Goal: Task Accomplishment & Management: Manage account settings

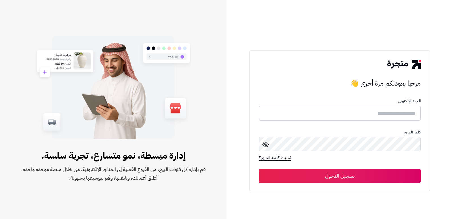
click at [389, 115] on input "text" at bounding box center [340, 113] width 162 height 15
type input "****"
click at [259, 169] on button "تسجيل الدخول" at bounding box center [340, 176] width 162 height 14
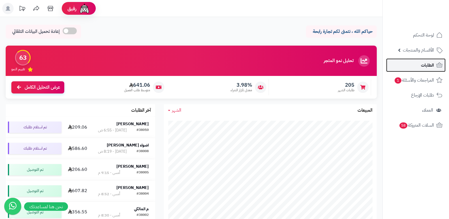
click at [437, 70] on link "الطلبات" at bounding box center [415, 65] width 59 height 14
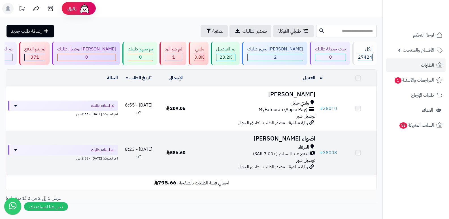
scroll to position [27, 0]
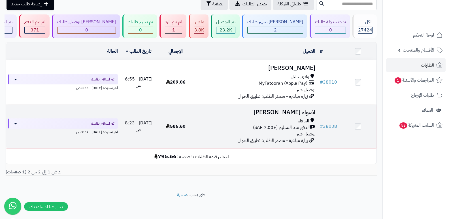
click at [307, 109] on h3 "اضواء البقمي" at bounding box center [255, 112] width 119 height 7
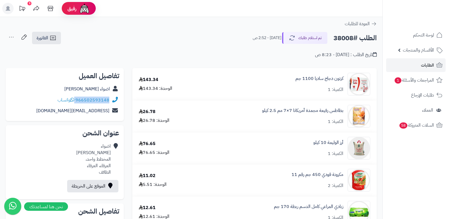
drag, startPoint x: 76, startPoint y: 101, endPoint x: 110, endPoint y: 101, distance: 34.2
click at [110, 101] on div "966502593148 واتساب" at bounding box center [64, 100] width 109 height 11
copy div "966502593148"
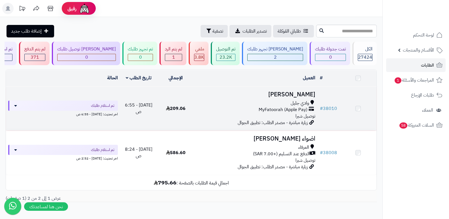
scroll to position [27, 0]
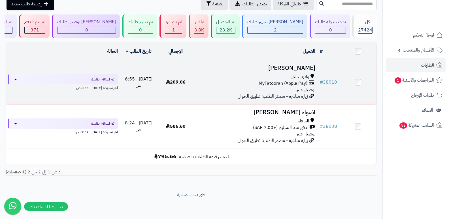
click at [303, 68] on h3 "[PERSON_NAME]" at bounding box center [255, 68] width 119 height 7
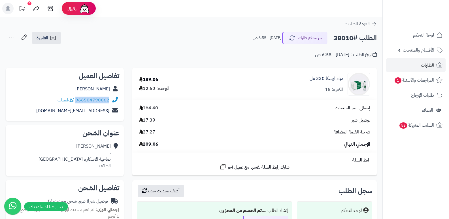
drag, startPoint x: 76, startPoint y: 99, endPoint x: 115, endPoint y: 102, distance: 38.9
click at [115, 102] on div "966504790662 واتساب" at bounding box center [64, 100] width 109 height 11
copy div "966504790662"
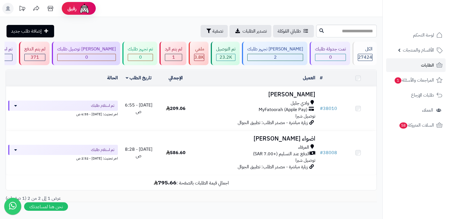
scroll to position [27, 0]
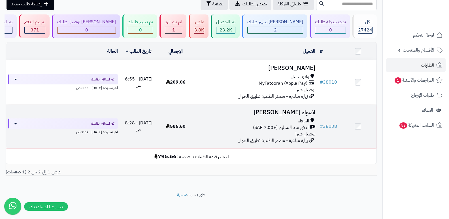
click at [289, 112] on h3 "اضواء [PERSON_NAME]" at bounding box center [255, 112] width 119 height 7
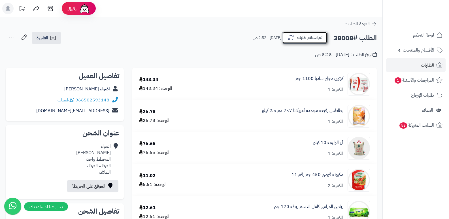
click at [304, 37] on button "تم استلام طلبك" at bounding box center [304, 38] width 45 height 12
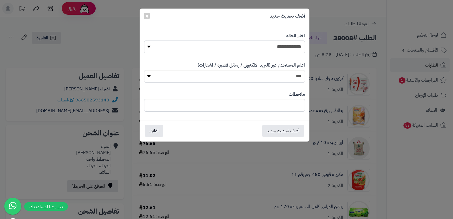
click at [421, 165] on div "**********" at bounding box center [226, 109] width 453 height 219
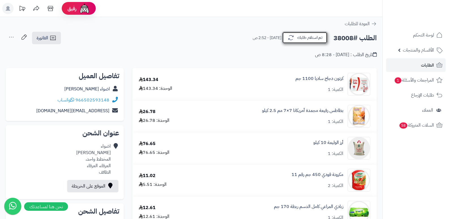
click at [301, 35] on button "تم استلام طلبك" at bounding box center [304, 38] width 45 height 12
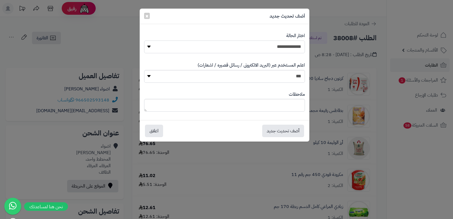
click at [261, 48] on select "**********" at bounding box center [224, 46] width 161 height 13
select select "*"
click at [144, 40] on select "**********" at bounding box center [224, 46] width 161 height 13
click at [277, 108] on textarea at bounding box center [224, 105] width 161 height 13
type textarea "**********"
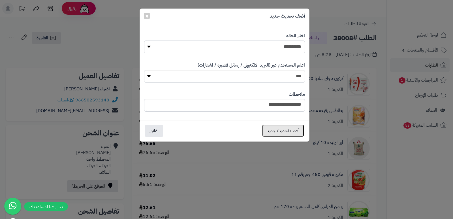
click at [275, 127] on button "أضف تحديث جديد" at bounding box center [283, 130] width 42 height 12
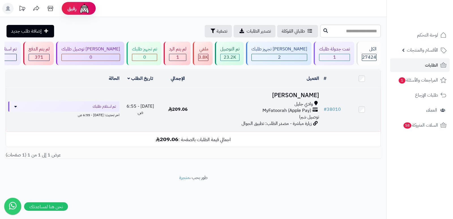
click at [296, 96] on h3 "[PERSON_NAME]" at bounding box center [259, 95] width 120 height 7
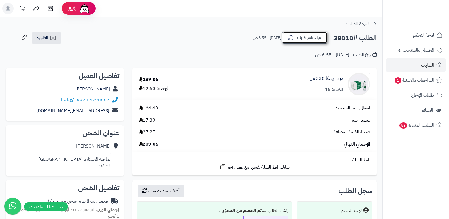
click at [308, 39] on button "تم استلام طلبك" at bounding box center [304, 38] width 45 height 12
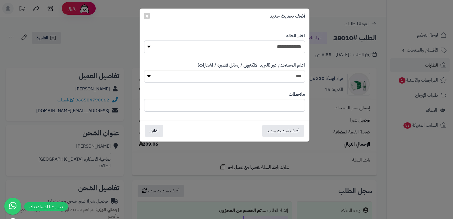
click at [282, 52] on select "**********" at bounding box center [224, 46] width 161 height 13
select select "*"
click at [144, 40] on select "**********" at bounding box center [224, 46] width 161 height 13
click at [276, 103] on textarea at bounding box center [224, 105] width 161 height 13
type textarea "****"
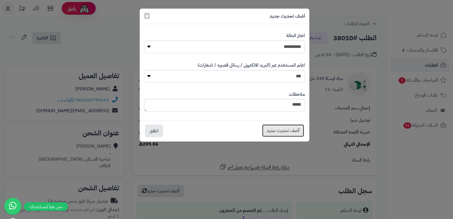
click at [272, 131] on button "أضف تحديث جديد" at bounding box center [283, 130] width 42 height 12
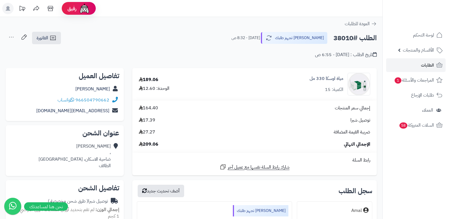
click at [9, 37] on icon at bounding box center [11, 36] width 11 height 11
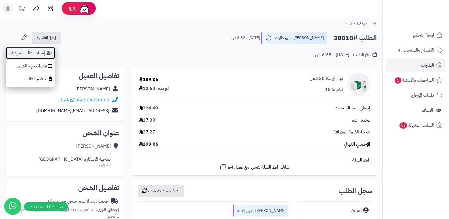
click at [16, 50] on button "إسناد الطلب لموظف" at bounding box center [31, 52] width 50 height 13
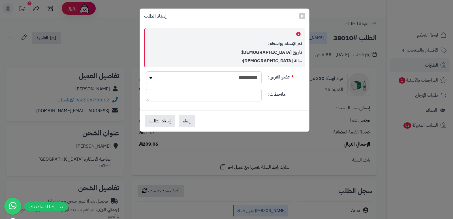
click at [230, 77] on select "**********" at bounding box center [203, 77] width 115 height 13
select select "**"
click at [146, 71] on select "**********" at bounding box center [203, 77] width 115 height 13
click at [162, 123] on button "إسناد الطلب" at bounding box center [160, 120] width 30 height 12
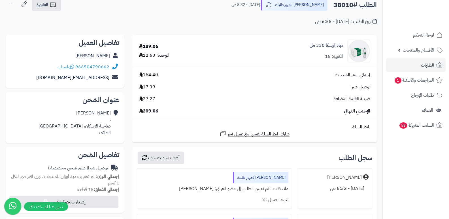
scroll to position [85, 0]
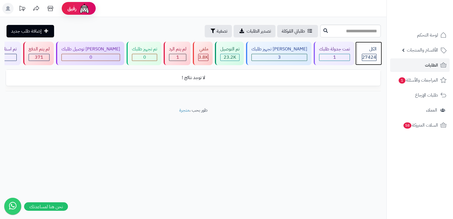
click at [366, 49] on div "الكل" at bounding box center [369, 49] width 15 height 7
click at [180, 54] on div "1" at bounding box center [177, 57] width 17 height 7
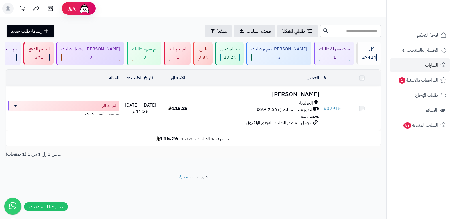
click at [293, 96] on h3 "[PERSON_NAME]" at bounding box center [259, 94] width 120 height 7
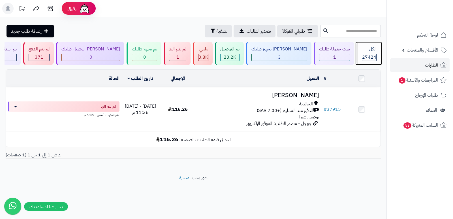
click at [369, 51] on div "الكل" at bounding box center [369, 49] width 15 height 7
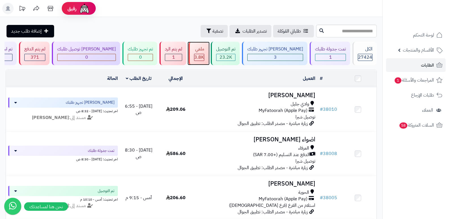
click at [204, 50] on div "ملغي" at bounding box center [199, 49] width 10 height 7
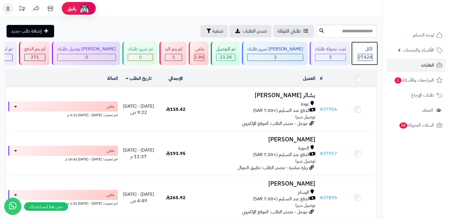
click at [361, 53] on div "الكل 27424" at bounding box center [364, 53] width 24 height 23
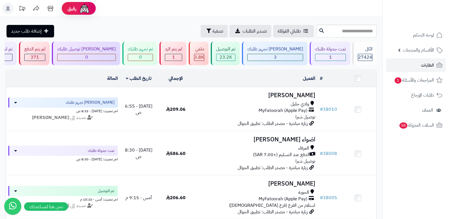
click at [362, 57] on span "27424" at bounding box center [365, 57] width 14 height 7
click at [369, 54] on span "27424" at bounding box center [365, 57] width 14 height 7
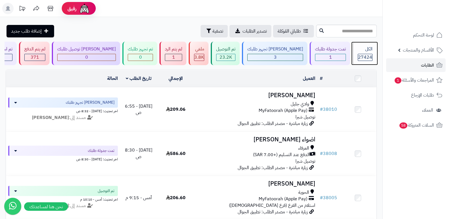
click at [369, 46] on div "الكل" at bounding box center [364, 49] width 15 height 7
click at [368, 45] on div "الكل 27424" at bounding box center [364, 53] width 24 height 23
click at [358, 60] on div "27424" at bounding box center [365, 57] width 14 height 7
click at [368, 53] on div "الكل 27424" at bounding box center [364, 53] width 24 height 23
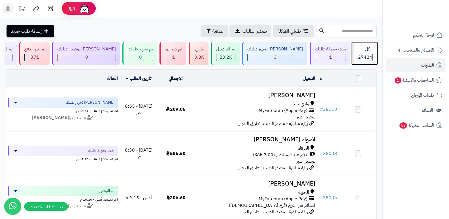
click at [368, 53] on div "الكل 27424" at bounding box center [364, 53] width 24 height 23
click at [365, 52] on div "الكل" at bounding box center [364, 49] width 15 height 7
click at [355, 48] on div "الكل 27424" at bounding box center [364, 53] width 24 height 23
click at [361, 45] on div "الكل 27424" at bounding box center [364, 53] width 24 height 23
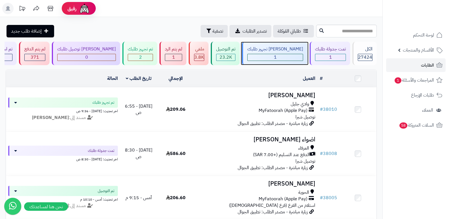
click at [277, 53] on div "جاري تجهيز طلبك 1" at bounding box center [274, 53] width 65 height 23
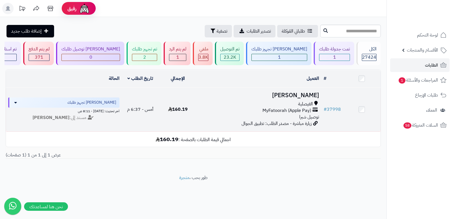
click at [311, 96] on h3 "[PERSON_NAME]" at bounding box center [259, 95] width 120 height 7
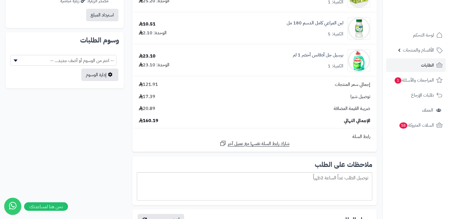
scroll to position [453, 0]
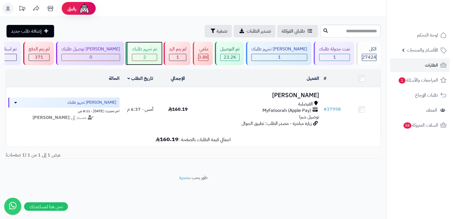
click at [147, 57] on div "2" at bounding box center [144, 57] width 25 height 7
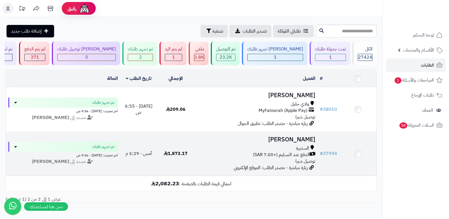
click at [293, 136] on h3 "فايز العتيبي" at bounding box center [255, 139] width 119 height 7
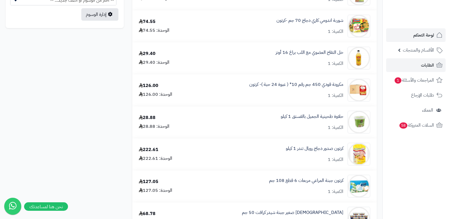
scroll to position [283, 0]
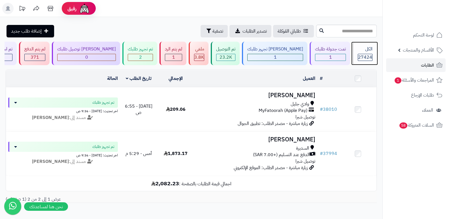
click at [369, 55] on span "27424" at bounding box center [365, 57] width 14 height 7
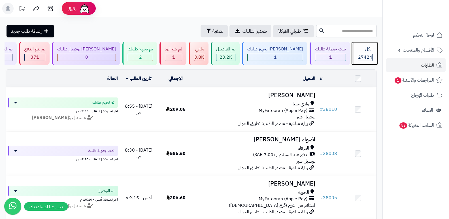
click at [370, 56] on span "27424" at bounding box center [365, 57] width 14 height 7
click at [361, 52] on div "الكل" at bounding box center [364, 49] width 15 height 7
click at [360, 43] on div "الكل 27424" at bounding box center [364, 53] width 24 height 23
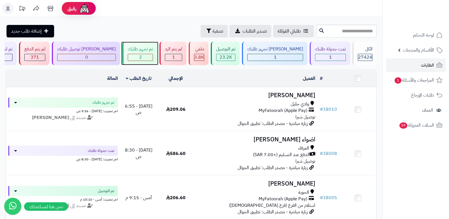
click at [151, 56] on div "2" at bounding box center [140, 57] width 25 height 7
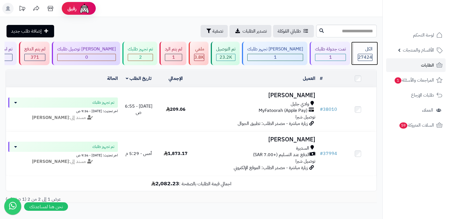
click at [358, 56] on div "27424" at bounding box center [365, 57] width 14 height 7
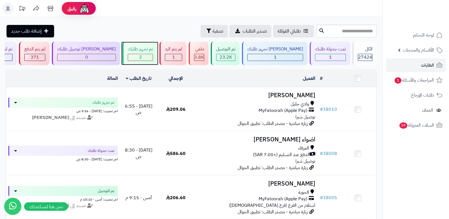
click at [153, 50] on div "تم تجهيز طلبك" at bounding box center [140, 49] width 25 height 7
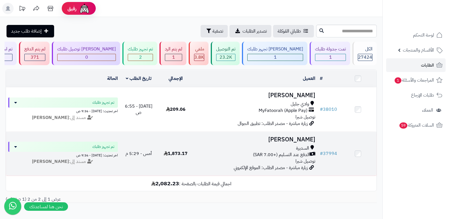
click at [299, 142] on h3 "[PERSON_NAME]" at bounding box center [255, 139] width 119 height 7
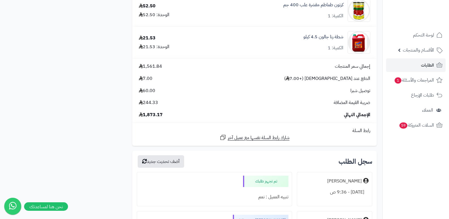
scroll to position [1132, 0]
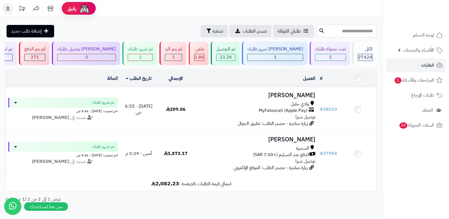
click at [353, 31] on input "text" at bounding box center [346, 31] width 61 height 13
click at [142, 56] on div "2" at bounding box center [140, 57] width 25 height 7
click at [361, 49] on div "الكل" at bounding box center [364, 49] width 15 height 7
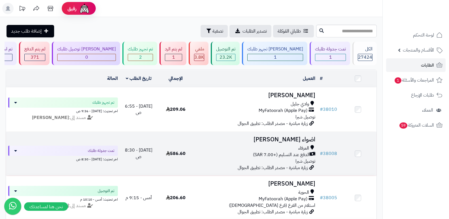
click at [304, 139] on h3 "اضواء البقمي" at bounding box center [255, 139] width 119 height 7
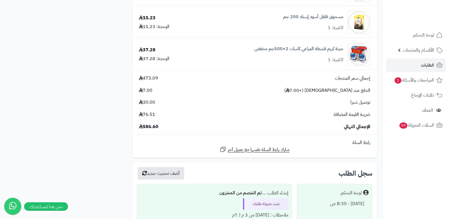
scroll to position [597, 0]
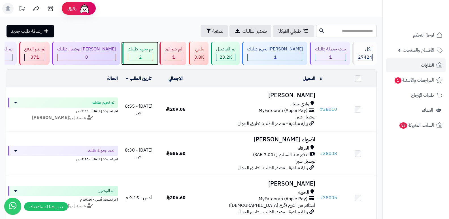
click at [153, 48] on div "تم تجهيز طلبك" at bounding box center [140, 49] width 25 height 7
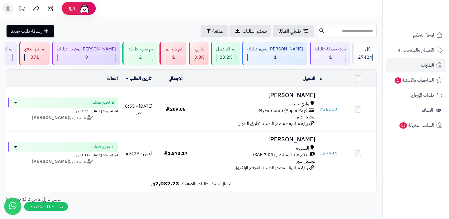
click at [307, 139] on h3 "[PERSON_NAME]" at bounding box center [255, 139] width 119 height 7
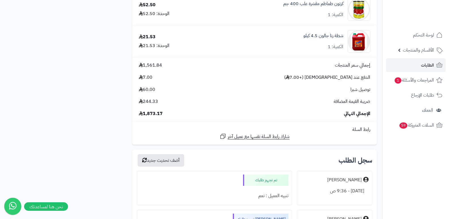
scroll to position [1160, 0]
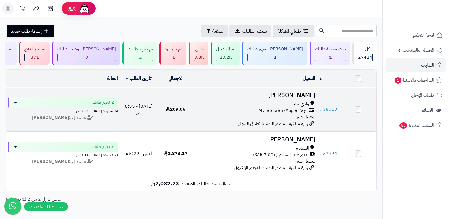
click at [298, 95] on h3 "[PERSON_NAME]" at bounding box center [255, 95] width 119 height 7
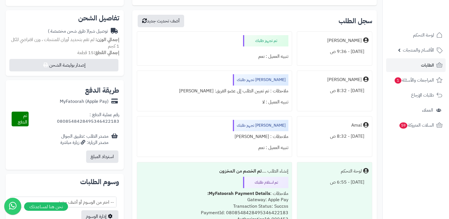
scroll to position [85, 0]
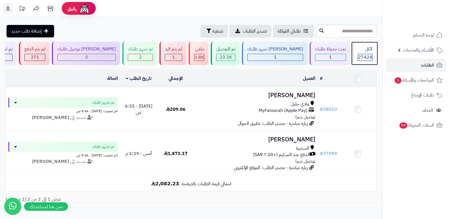
click at [374, 49] on div "الكل 27424" at bounding box center [364, 53] width 24 height 23
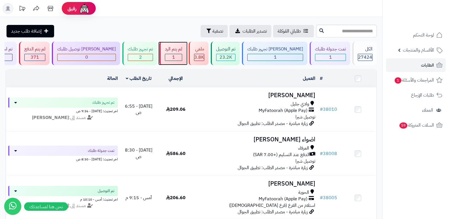
click at [182, 48] on div "لم يتم الرد" at bounding box center [173, 49] width 17 height 7
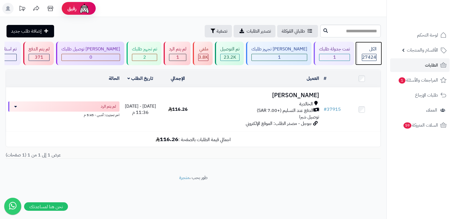
click at [372, 55] on span "27424" at bounding box center [369, 57] width 14 height 7
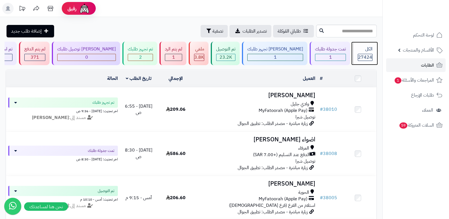
click at [361, 59] on span "27424" at bounding box center [365, 57] width 14 height 7
click at [368, 53] on div "الكل 27424" at bounding box center [364, 53] width 24 height 23
click at [362, 52] on div "الكل" at bounding box center [364, 49] width 15 height 7
click at [368, 52] on div "الكل" at bounding box center [364, 49] width 15 height 7
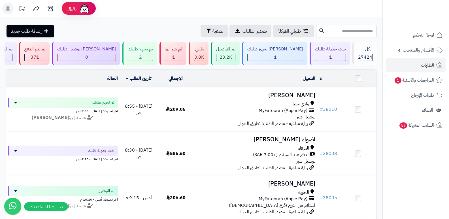
click at [348, 30] on input "text" at bounding box center [346, 31] width 61 height 13
type input "*****"
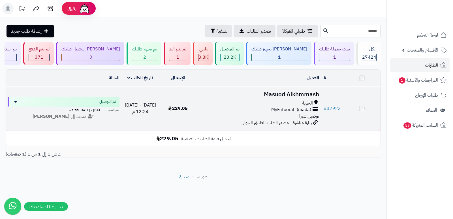
click at [288, 95] on h3 "Masuod Alkhmmash" at bounding box center [259, 94] width 120 height 7
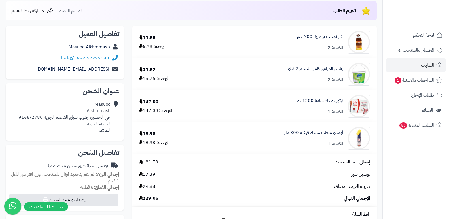
scroll to position [57, 0]
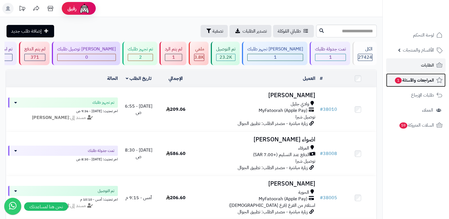
click at [419, 82] on span "المراجعات والأسئلة 1" at bounding box center [414, 80] width 40 height 8
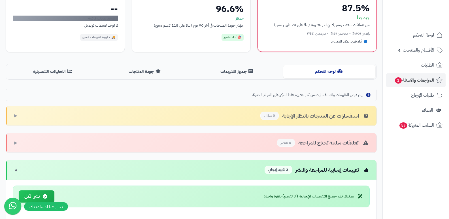
scroll to position [85, 0]
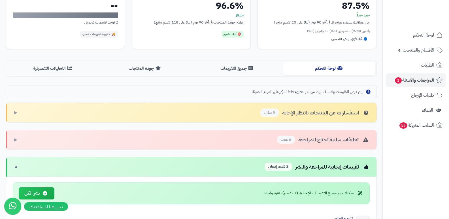
click at [281, 142] on span "0 عنصر" at bounding box center [286, 140] width 18 height 8
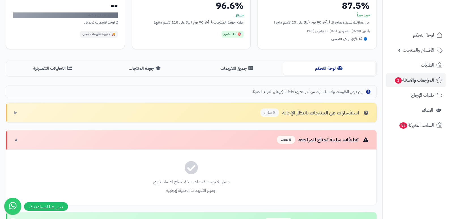
click at [281, 142] on span "0 عنصر" at bounding box center [286, 140] width 18 height 8
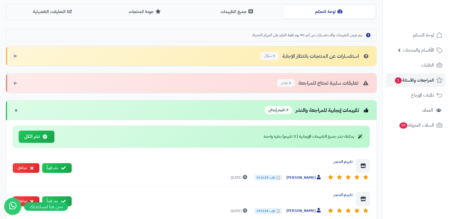
click at [283, 112] on span "3 تقييم إيجابي" at bounding box center [277, 110] width 27 height 8
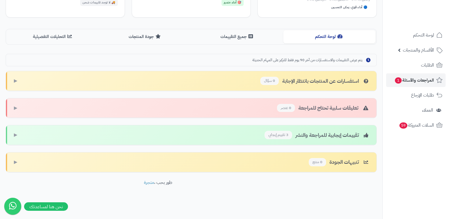
click at [283, 112] on div "تعليقات سلبية تحتاج للمراجعة 0 عنصر ▶" at bounding box center [191, 108] width 370 height 20
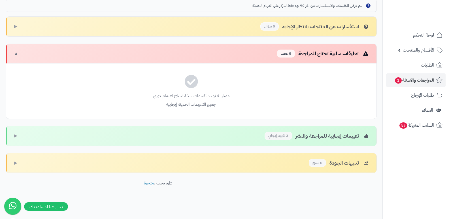
scroll to position [172, 0]
click at [282, 136] on span "3 تقييم إيجابي" at bounding box center [277, 135] width 27 height 8
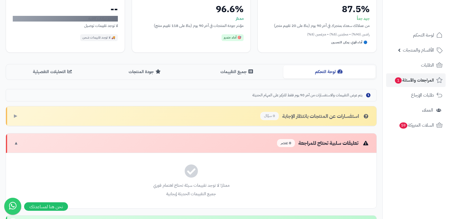
scroll to position [0, 0]
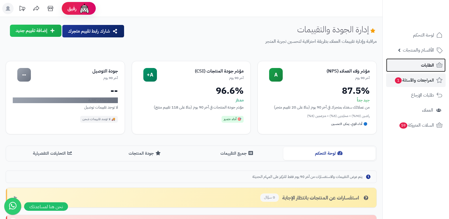
click at [412, 62] on link "الطلبات" at bounding box center [415, 65] width 59 height 14
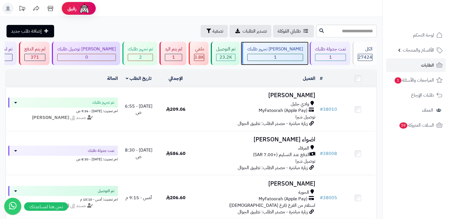
click at [275, 60] on div "1" at bounding box center [274, 57] width 55 height 7
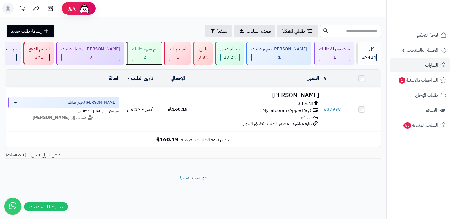
click at [144, 47] on div "تم تجهيز طلبك" at bounding box center [144, 49] width 25 height 7
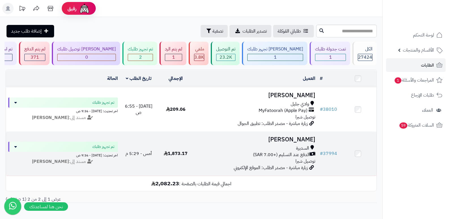
click at [309, 133] on td "فايز العتيبي السديرة الدفع عند التسليم (+7.00 SAR) توصيل شبرا زيارة مباشرة - مص…" at bounding box center [255, 154] width 123 height 44
click at [295, 141] on h3 "[PERSON_NAME]" at bounding box center [255, 139] width 119 height 7
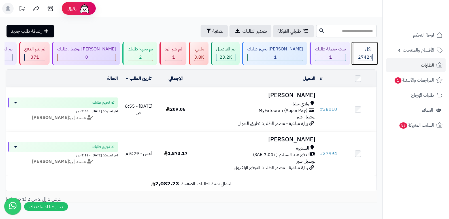
click at [365, 48] on div "الكل" at bounding box center [364, 49] width 15 height 7
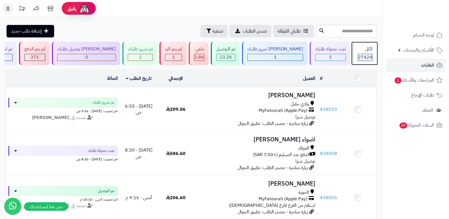
click at [364, 53] on div "الكل 27424" at bounding box center [364, 53] width 24 height 23
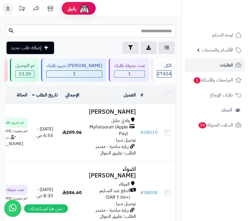
click at [138, 16] on header "رفيق ! الطلبات معالجة مكتمل إرجاع المنتجات العملاء المتواجدون الان 28175 عملاء …" at bounding box center [124, 8] width 248 height 17
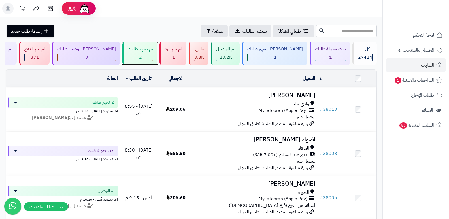
click at [144, 55] on div "2" at bounding box center [140, 57] width 25 height 7
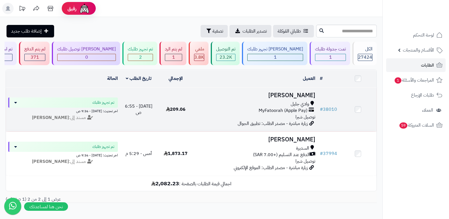
click at [304, 97] on h3 "[PERSON_NAME]" at bounding box center [255, 95] width 119 height 7
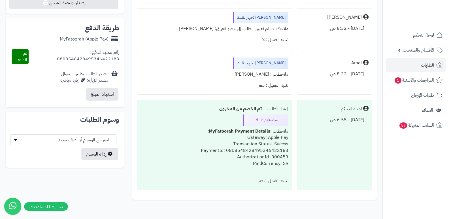
scroll to position [178, 0]
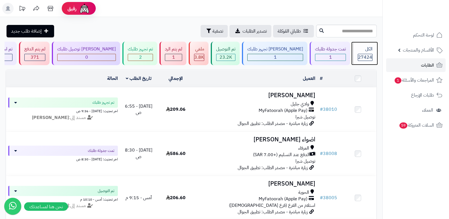
click at [362, 52] on div "الكل 27424" at bounding box center [364, 53] width 24 height 23
click at [358, 45] on div "الكل 27424" at bounding box center [364, 53] width 24 height 23
click at [368, 52] on div "الكل" at bounding box center [364, 49] width 15 height 7
click at [362, 56] on span "27424" at bounding box center [365, 57] width 14 height 7
click at [368, 54] on span "27424" at bounding box center [365, 57] width 14 height 7
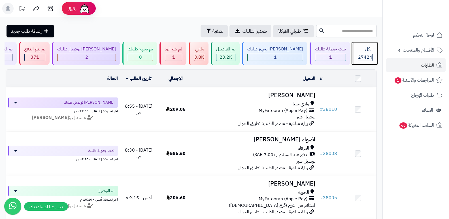
click at [368, 54] on span "27424" at bounding box center [365, 57] width 14 height 7
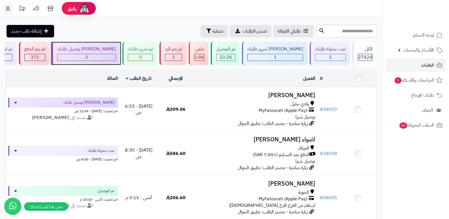
click at [102, 58] on div "2" at bounding box center [86, 57] width 58 height 7
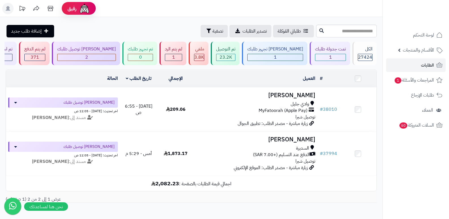
click at [311, 13] on header "رفيق ! الطلبات معالجة مكتمل إرجاع المنتجات العملاء المتواجدون الان 28176 عملاء …" at bounding box center [224, 8] width 449 height 17
click at [275, 56] on div "1" at bounding box center [274, 57] width 55 height 7
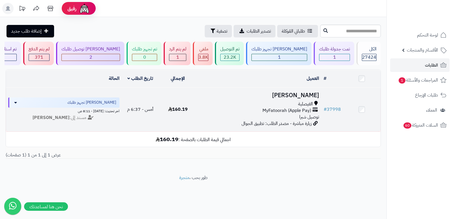
click at [304, 95] on h3 "[PERSON_NAME]" at bounding box center [259, 95] width 120 height 7
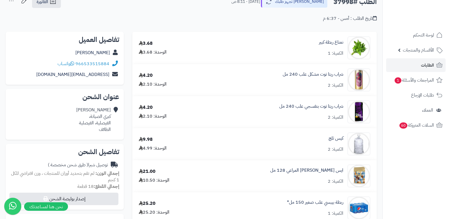
scroll to position [28, 0]
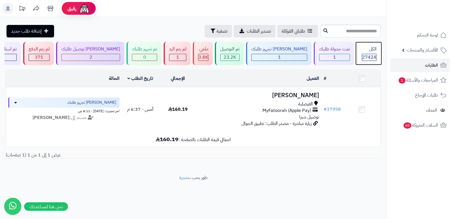
click at [363, 52] on div "الكل 27424" at bounding box center [368, 53] width 24 height 23
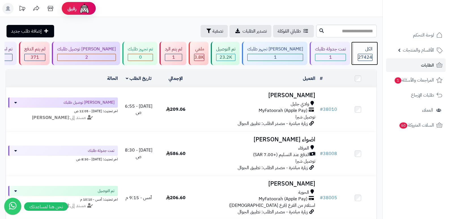
click at [361, 54] on span "27424" at bounding box center [365, 57] width 14 height 7
click at [363, 54] on span "27424" at bounding box center [365, 57] width 14 height 7
click at [357, 57] on div "27424" at bounding box center [364, 57] width 15 height 7
